Goal: Navigation & Orientation: Find specific page/section

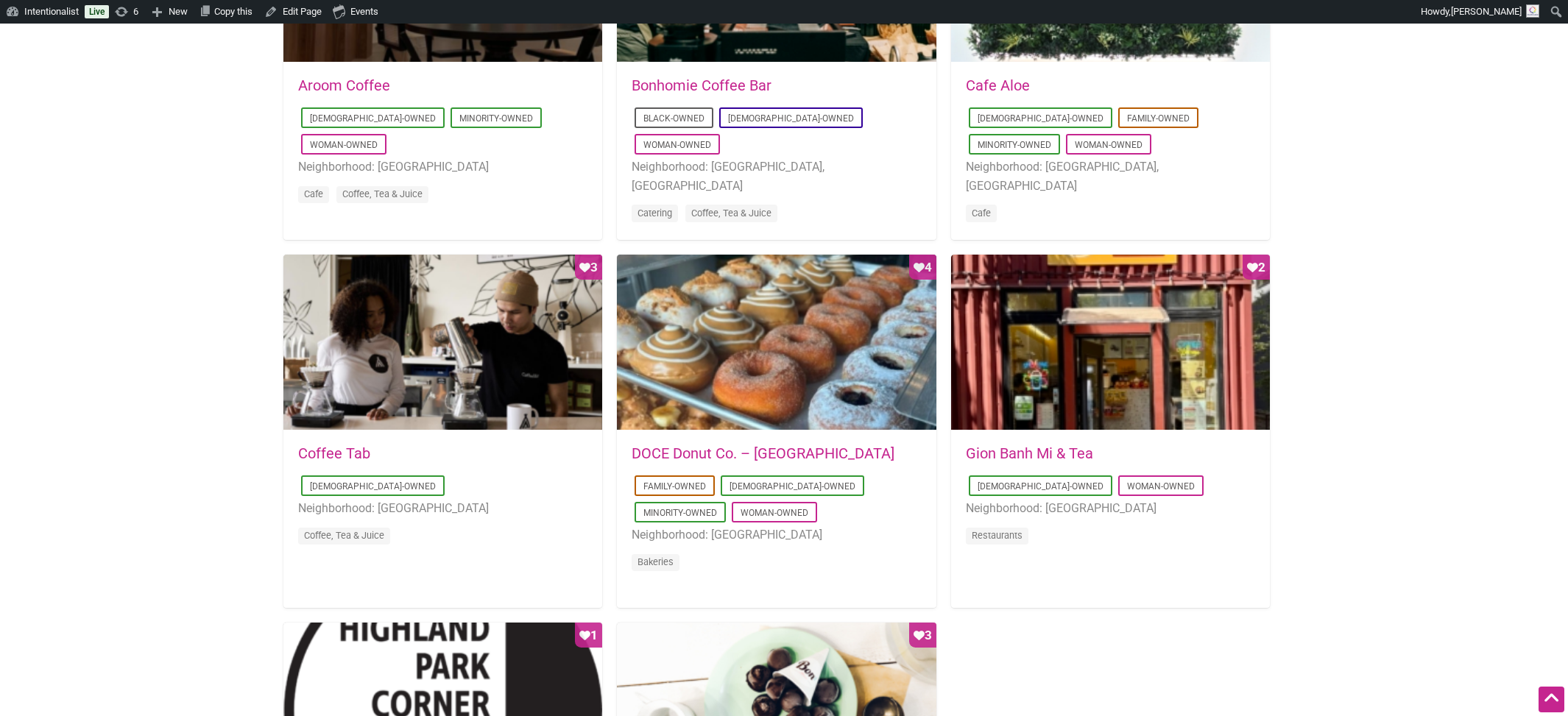
scroll to position [926, 0]
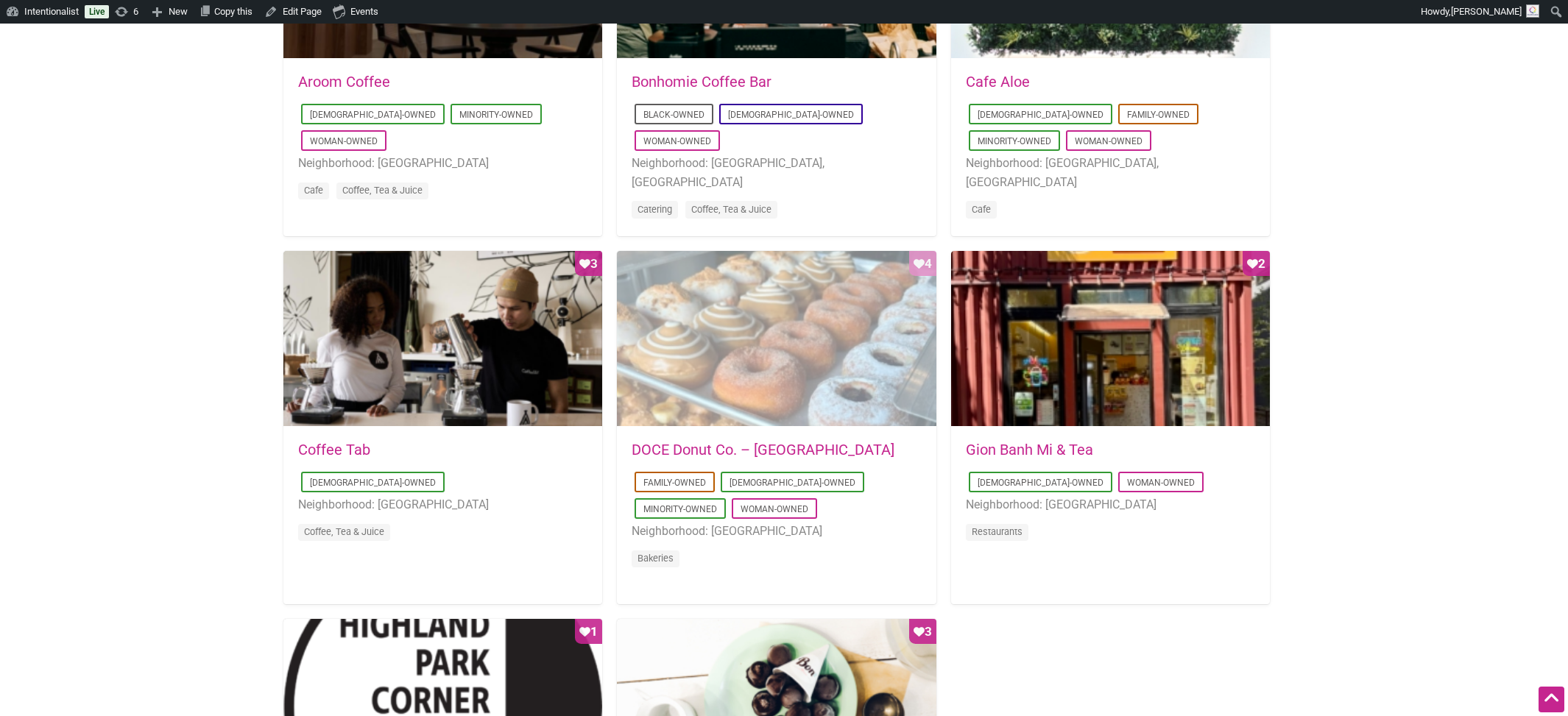
click at [743, 343] on div "Favorite Count 4" at bounding box center [777, 339] width 319 height 177
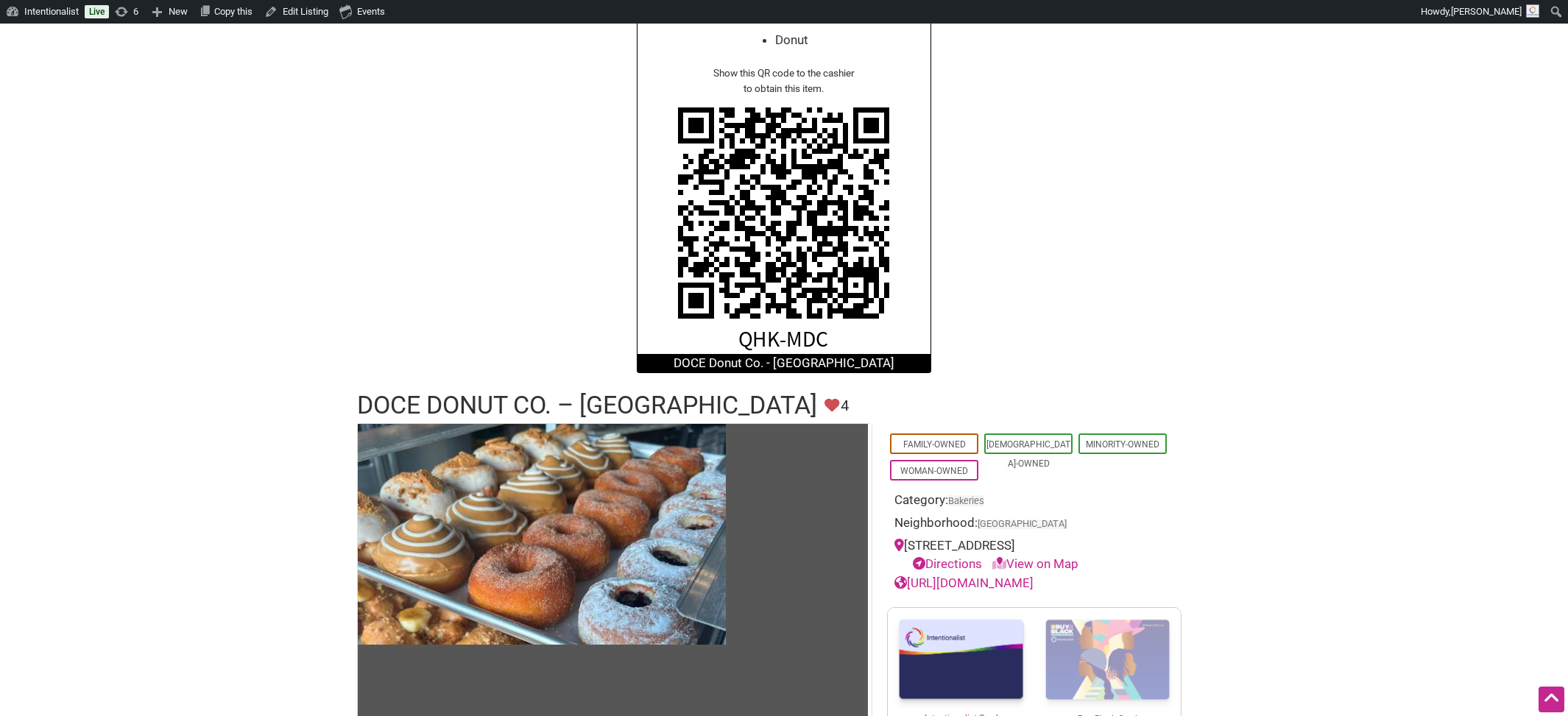
scroll to position [245, 0]
